Goal: Information Seeking & Learning: Learn about a topic

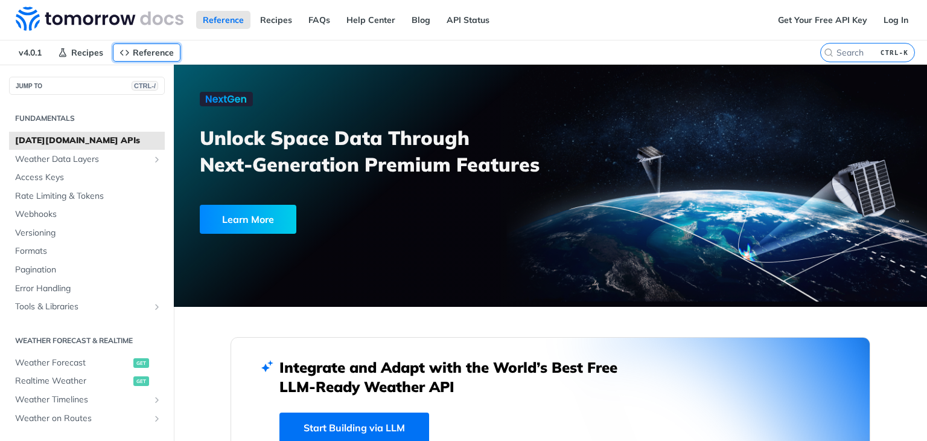
click at [120, 51] on icon "Primary navigation" at bounding box center [125, 53] width 10 height 10
click at [126, 53] on icon "Primary navigation" at bounding box center [125, 53] width 10 height 10
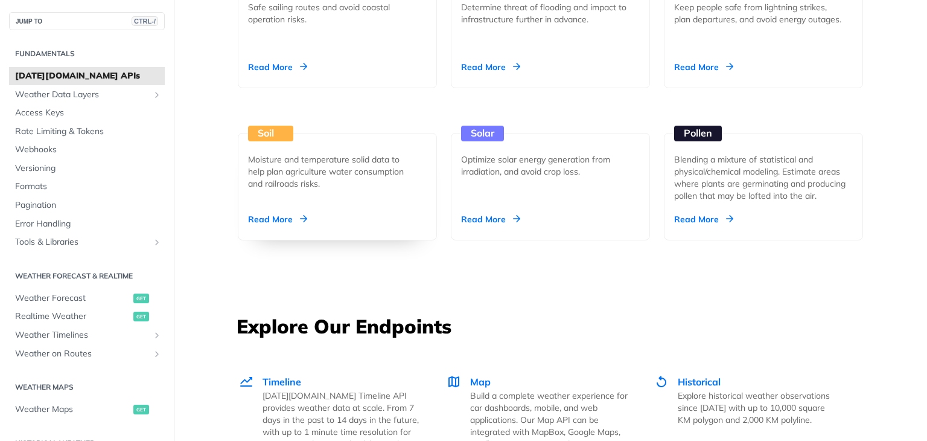
scroll to position [1369, 0]
click at [360, 176] on div "Moisture and temperature solid data to help plan agriculture water consumption …" at bounding box center [332, 171] width 169 height 36
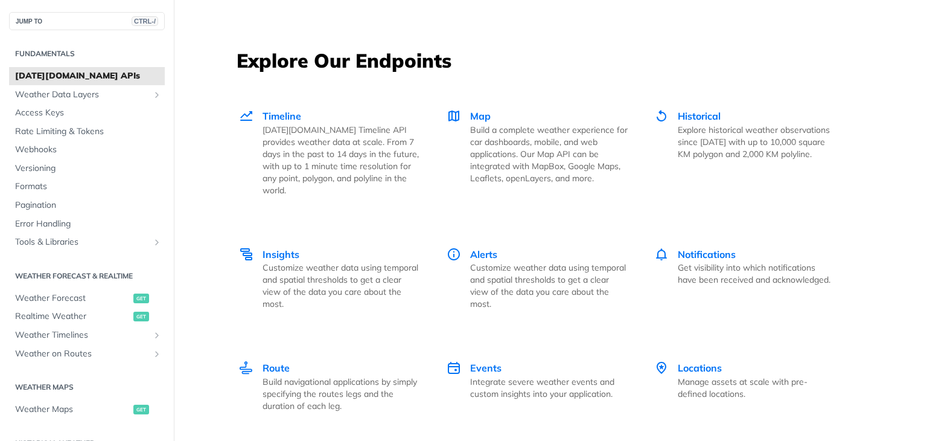
scroll to position [1660, 0]
